Goal: Register for event/course

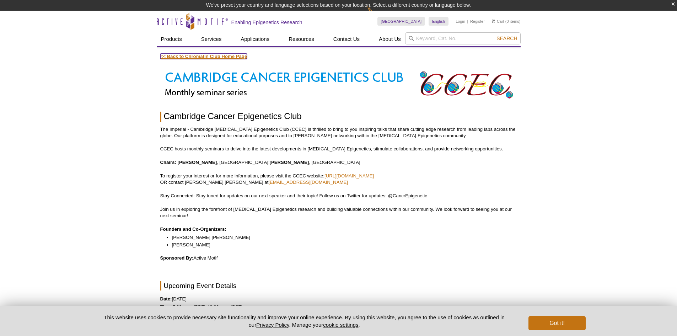
click at [236, 58] on link "<< Back to Chromatin Club Home Page" at bounding box center [203, 56] width 87 height 5
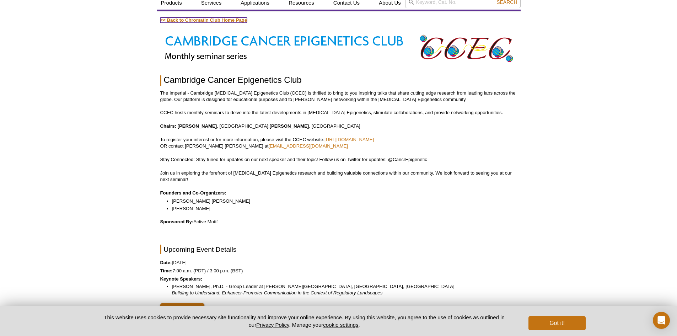
scroll to position [71, 0]
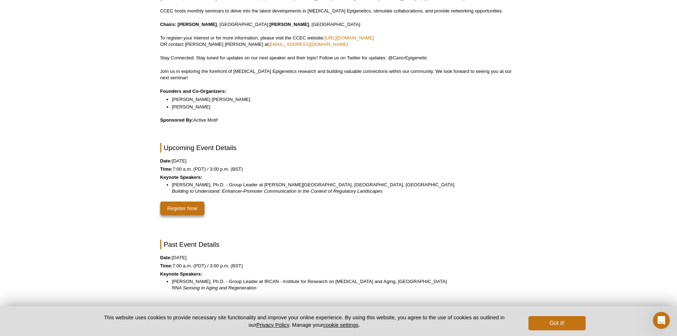
click at [195, 210] on link "Register Now" at bounding box center [182, 209] width 44 height 14
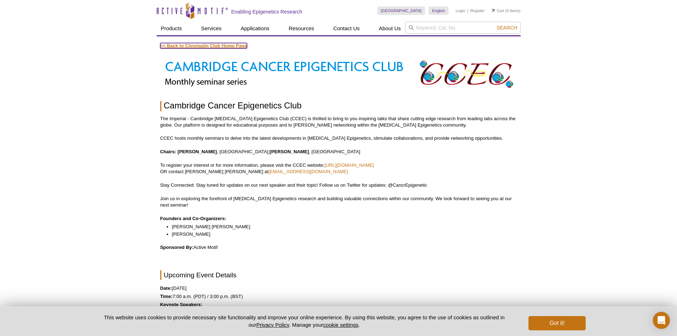
click at [192, 47] on link "<< Back to Chromatin Club Home Page" at bounding box center [203, 45] width 87 height 5
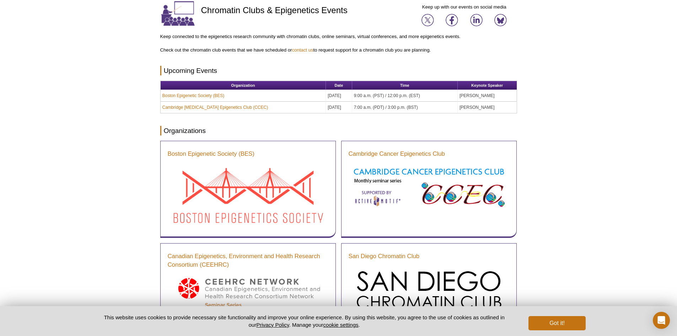
scroll to position [71, 0]
